Goal: Task Accomplishment & Management: Complete application form

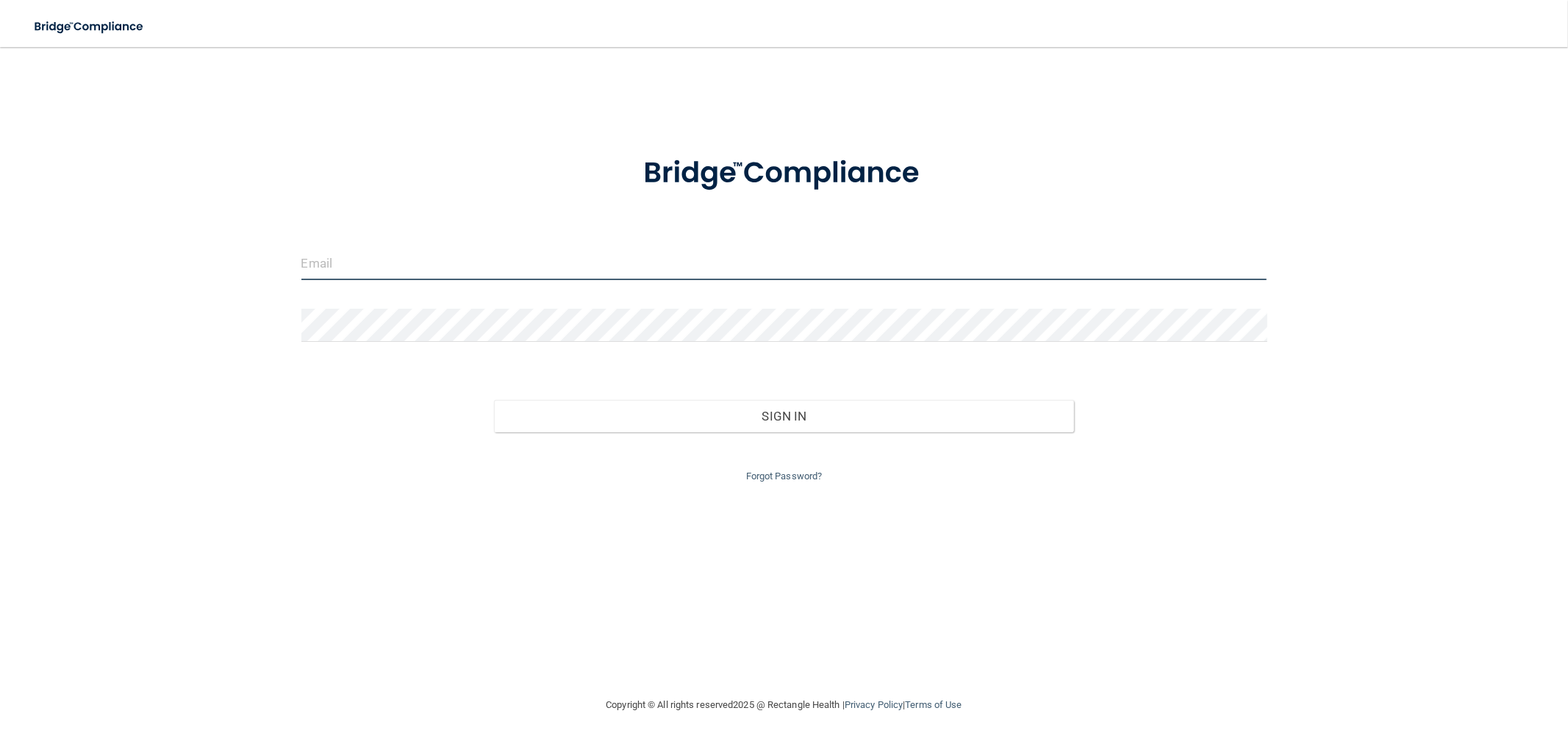
click at [379, 262] on input "email" at bounding box center [784, 264] width 966 height 33
type input "[EMAIL_ADDRESS][DOMAIN_NAME]"
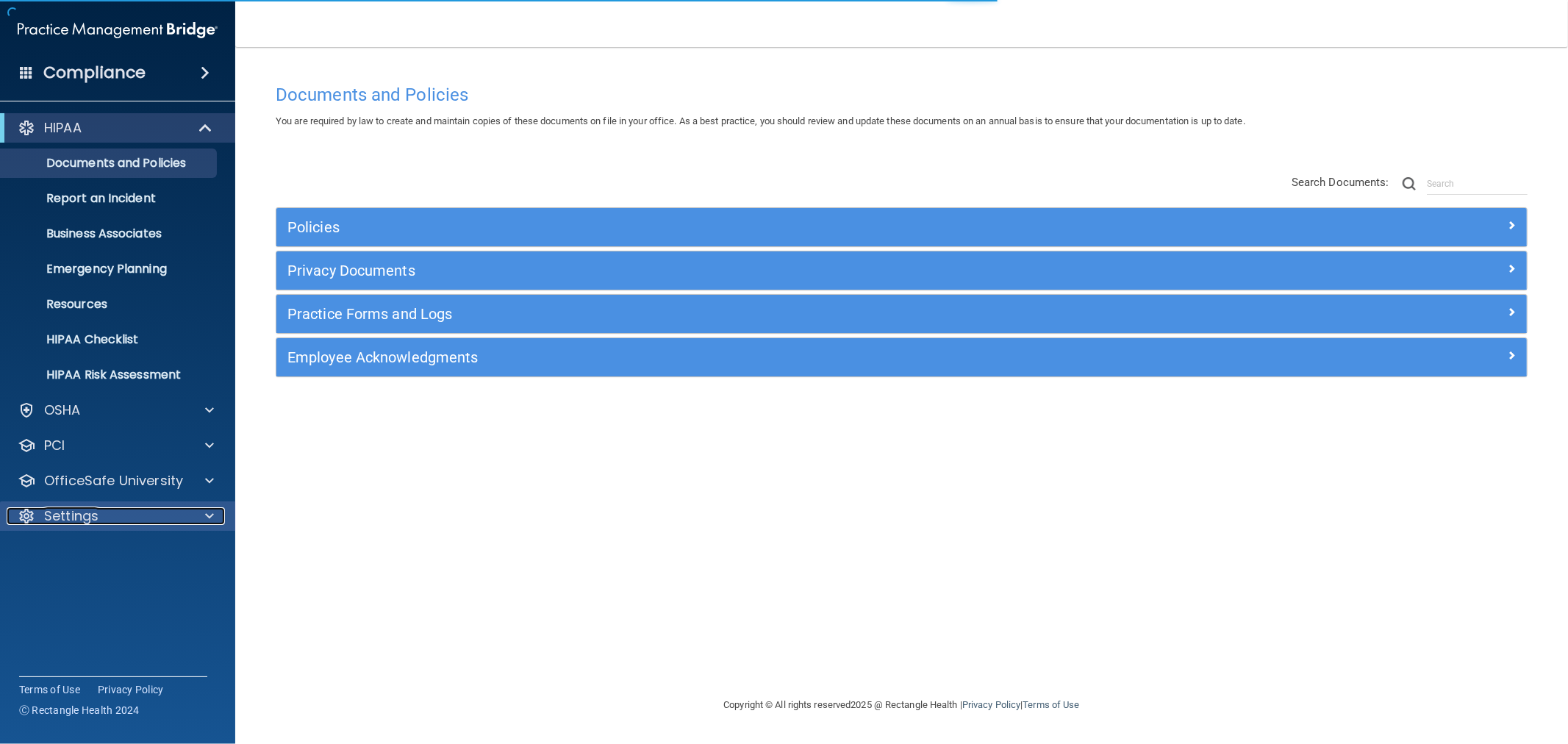
click at [149, 515] on div "Settings" at bounding box center [98, 516] width 183 height 17
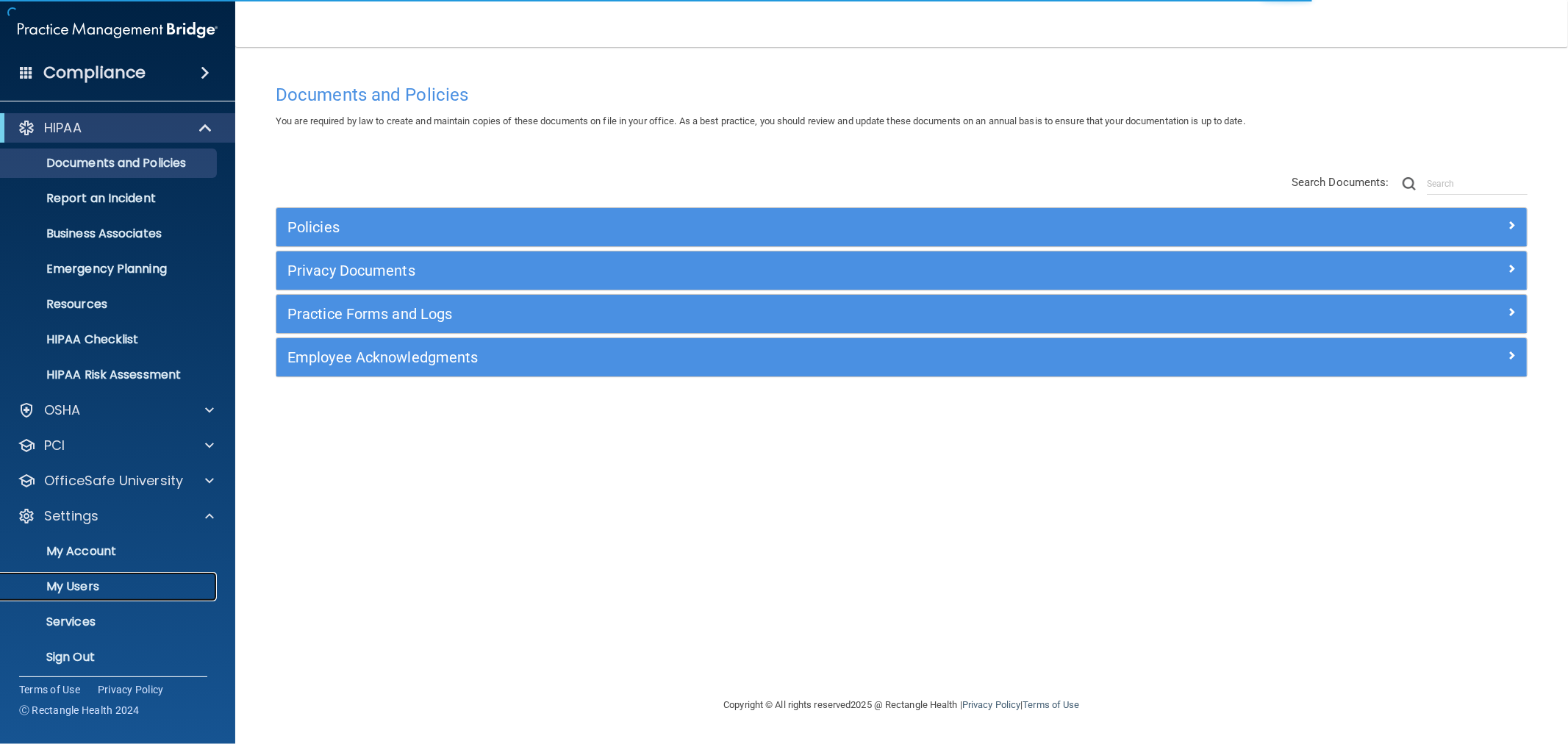
click at [144, 584] on p "My Users" at bounding box center [110, 587] width 201 height 15
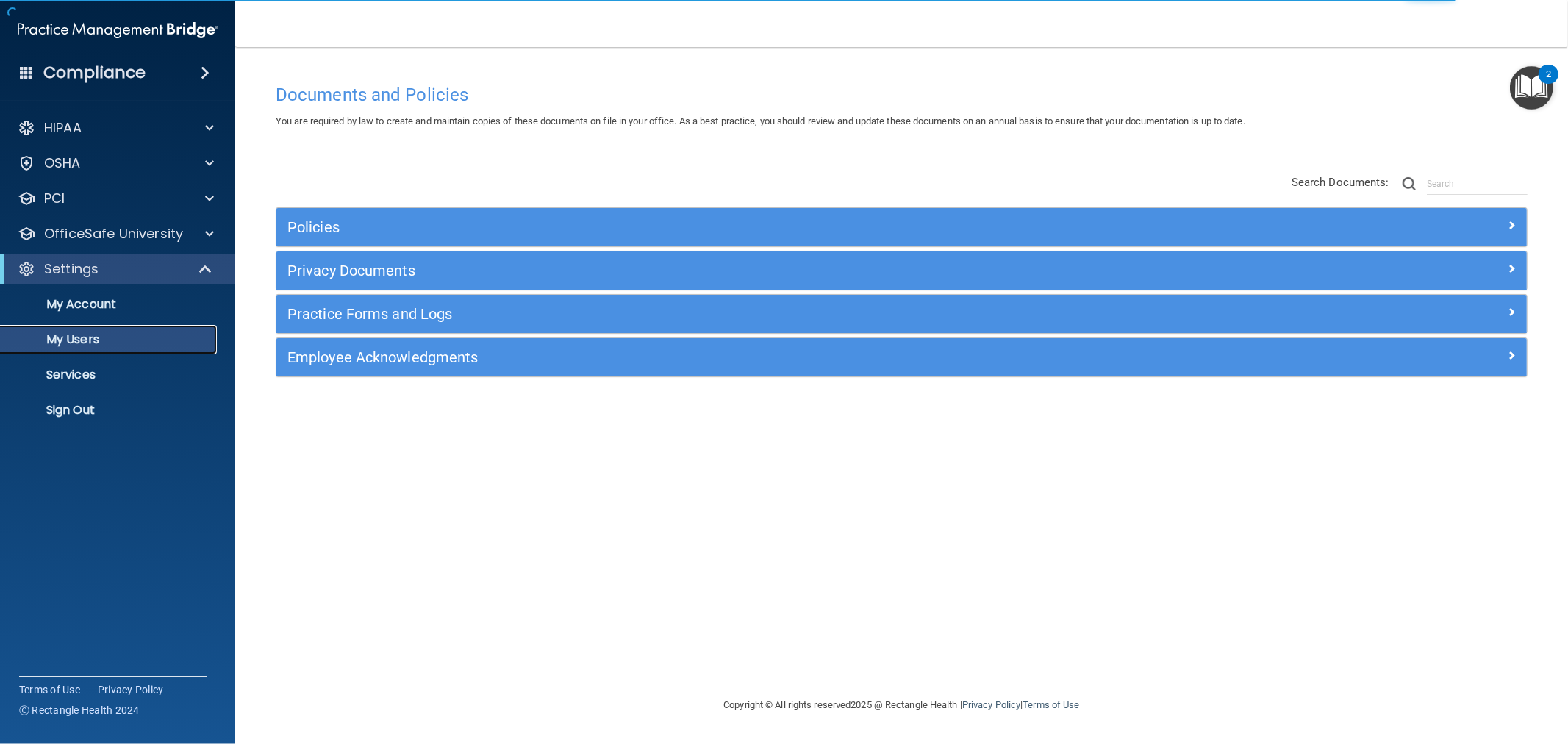
select select "20"
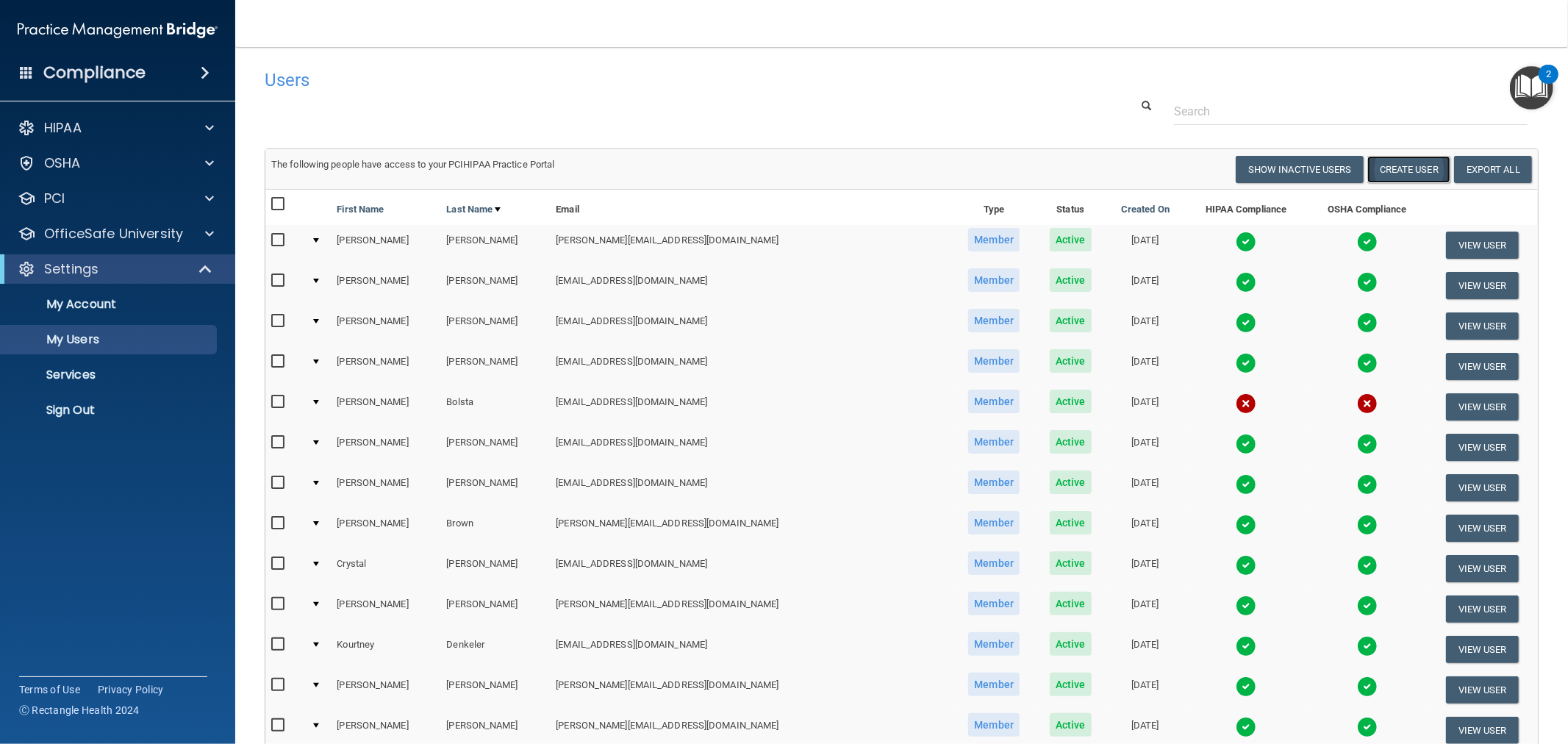
click at [1409, 172] on button "Create User" at bounding box center [1408, 169] width 83 height 27
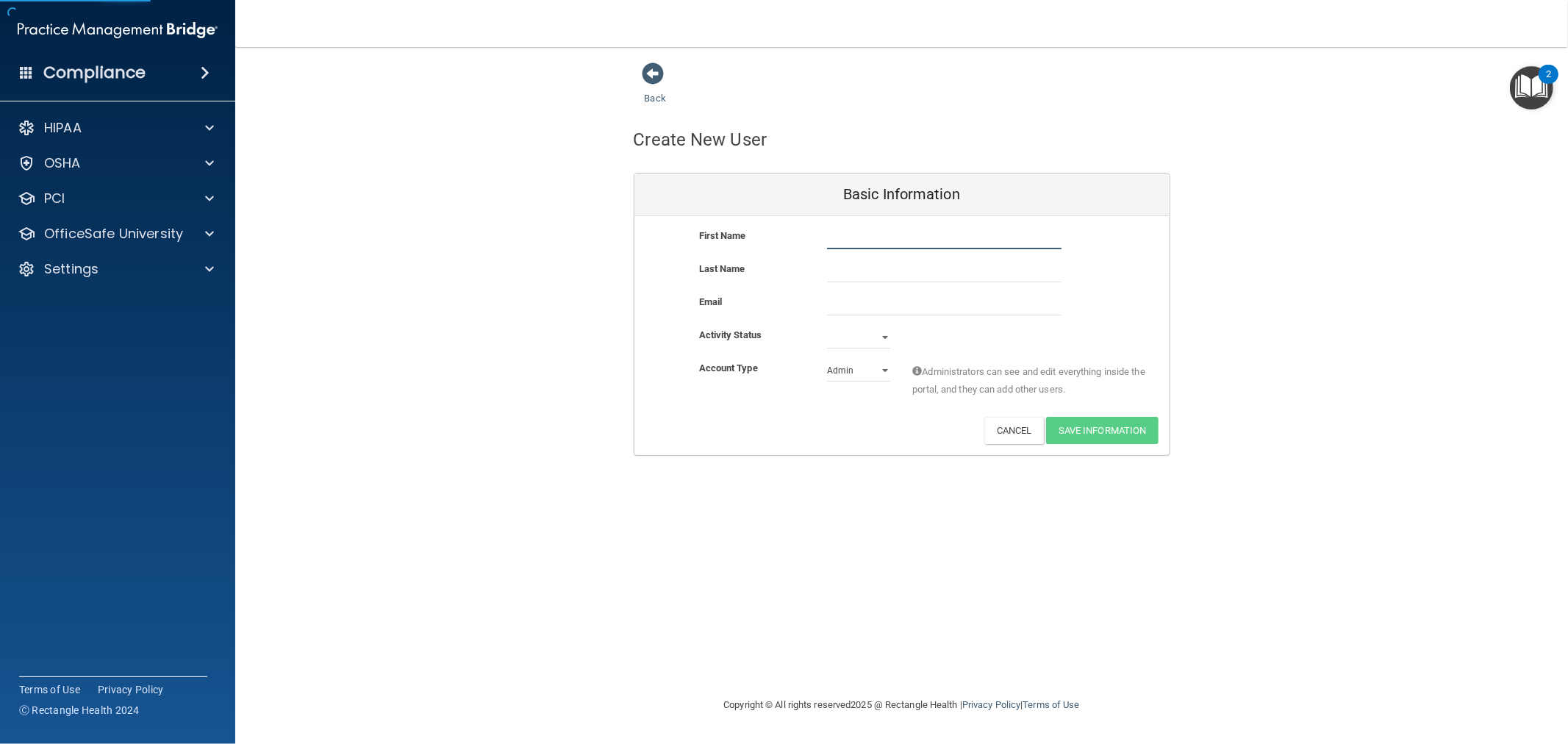
click at [925, 236] on input "text" at bounding box center [944, 238] width 235 height 22
type input "j"
type input "Jaxon"
type input "[PERSON_NAME]"
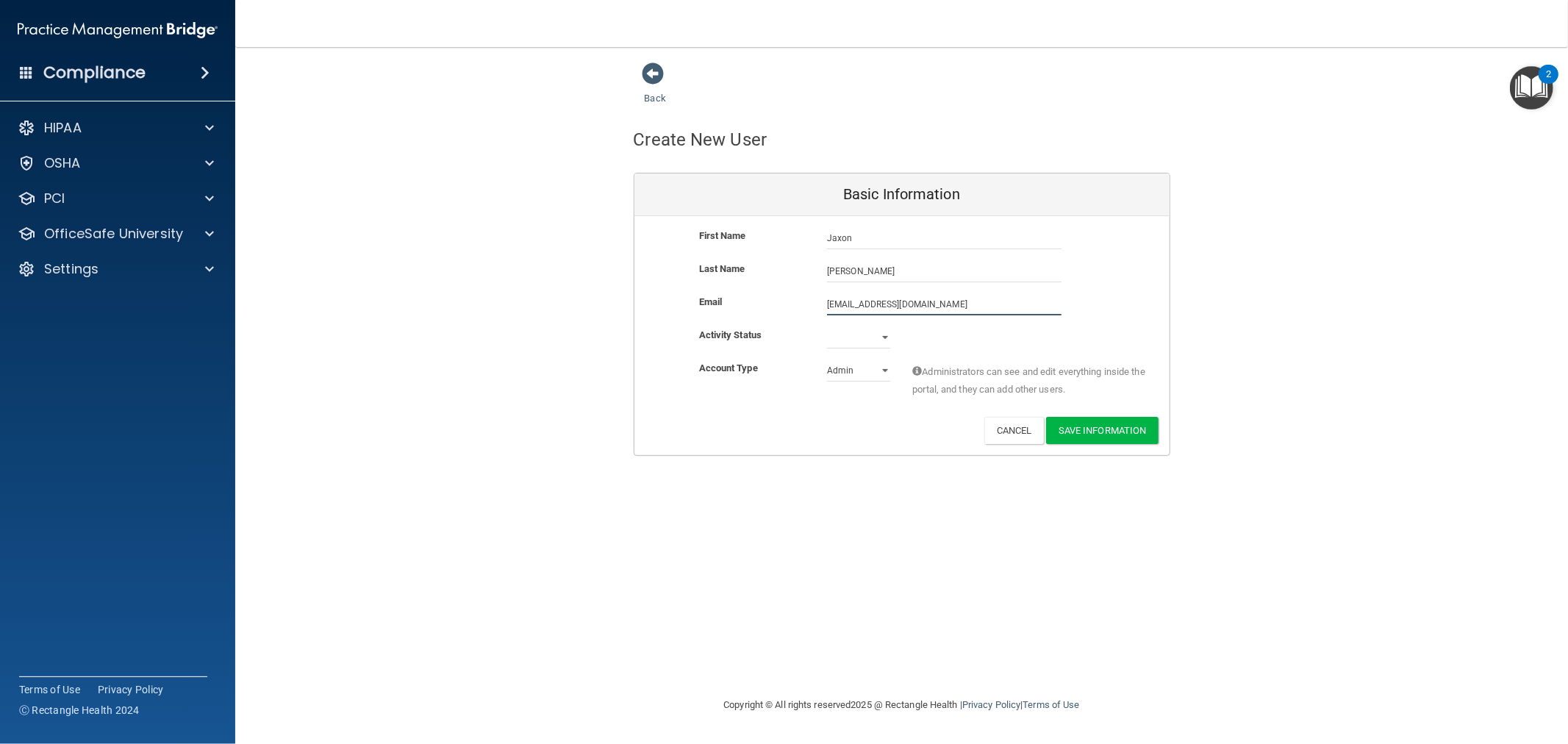
type input "[EMAIL_ADDRESS][DOMAIN_NAME]"
click at [777, 403] on div "Account Type Practice Admin Admin Member Financial Institution Business Associa…" at bounding box center [901, 383] width 535 height 46
click at [879, 335] on select "Active Inactive" at bounding box center [858, 337] width 63 height 22
select select "active"
click at [827, 327] on select "Active Inactive" at bounding box center [858, 337] width 63 height 22
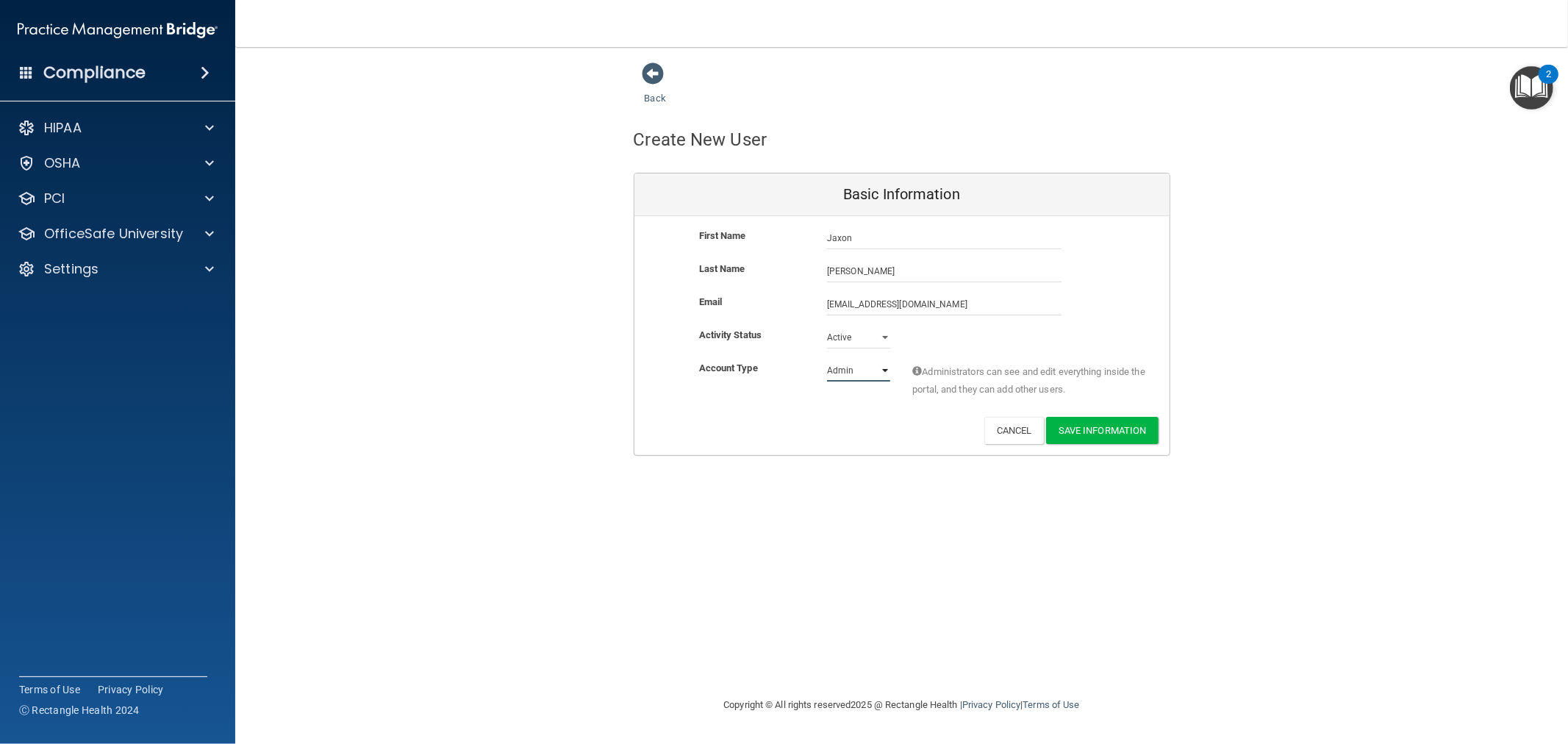
click at [875, 369] on select "Admin Member" at bounding box center [858, 370] width 63 height 22
select select "practice_member"
click at [827, 360] on select "Admin Member" at bounding box center [858, 370] width 63 height 22
click at [1107, 434] on button "Save Information" at bounding box center [1102, 430] width 112 height 27
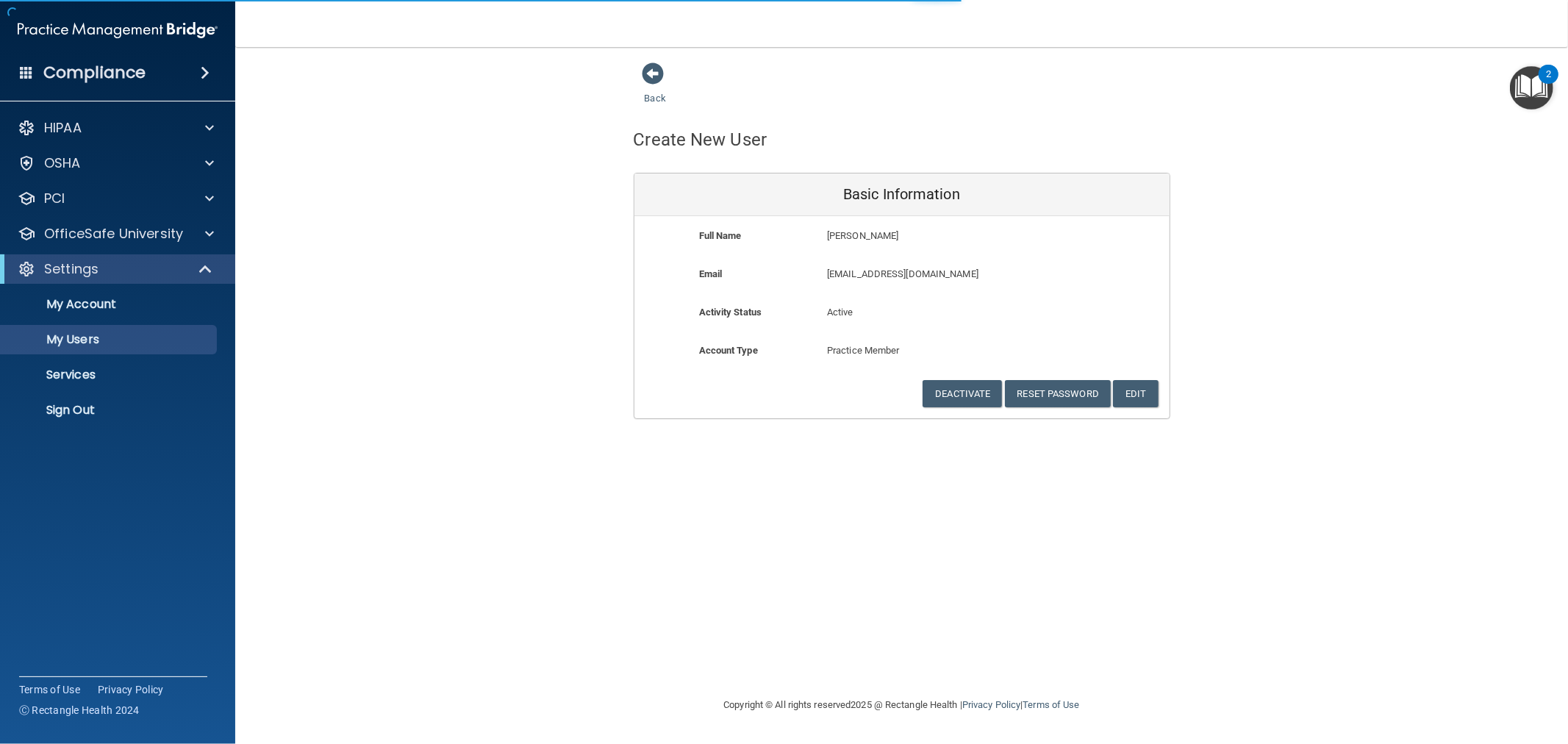
select select "20"
